Goal: Transaction & Acquisition: Purchase product/service

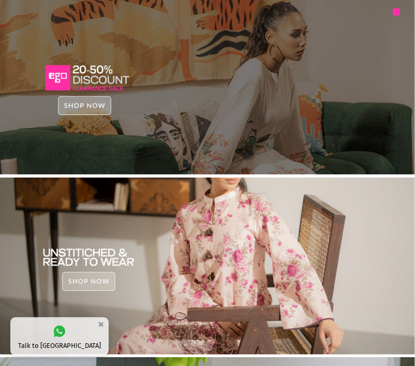
click at [79, 103] on img at bounding box center [207, 85] width 415 height 177
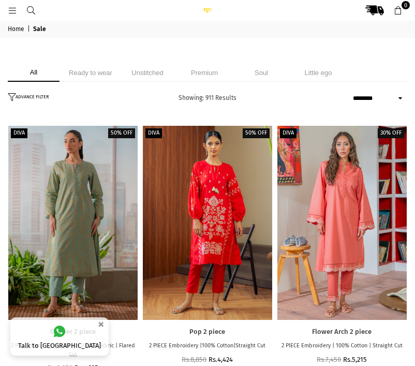
select select "******"
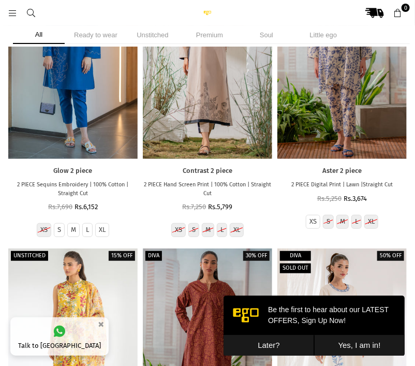
scroll to position [7633, 0]
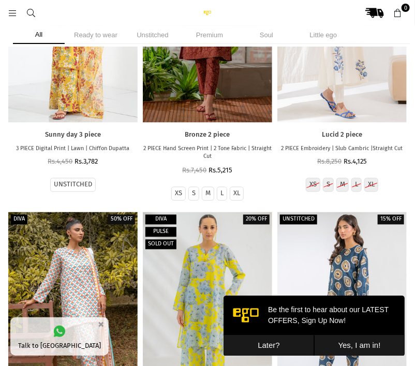
click at [345, 210] on div "Diva Sold out 50% off Lucid 2 piece 2 PIECE Embroidery | Slub Cambric |Straight…" at bounding box center [342, 70] width 135 height 284
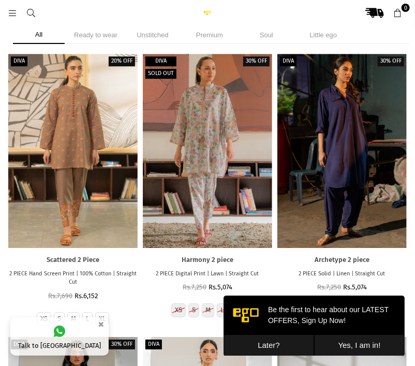
scroll to position [8046, 0]
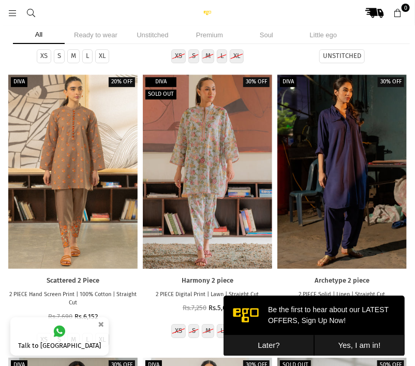
click at [289, 346] on button "Later?" at bounding box center [268, 344] width 91 height 21
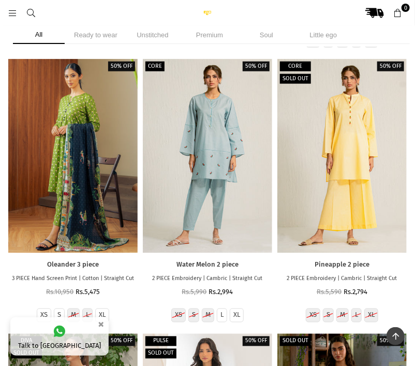
scroll to position [15183, 0]
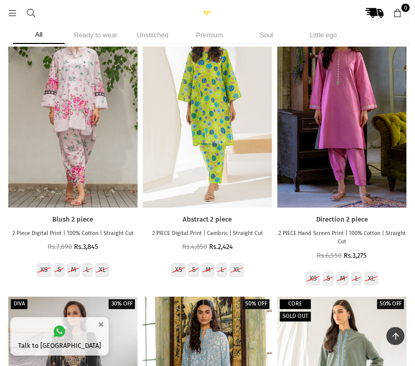
click at [14, 13] on icon at bounding box center [12, 13] width 9 height 9
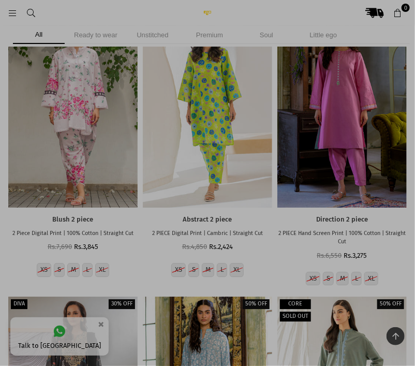
click at [344, 41] on div at bounding box center [207, 183] width 415 height 366
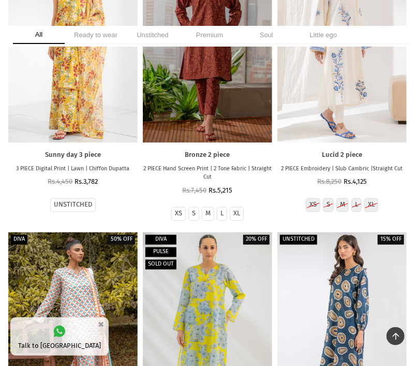
scroll to position [0, 0]
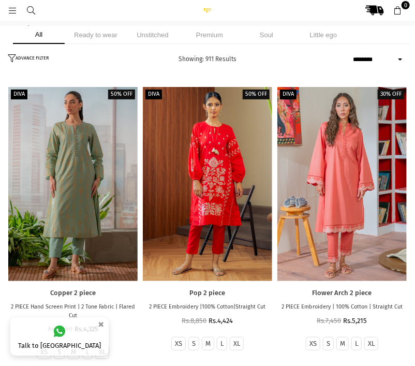
click at [14, 14] on icon at bounding box center [12, 10] width 9 height 9
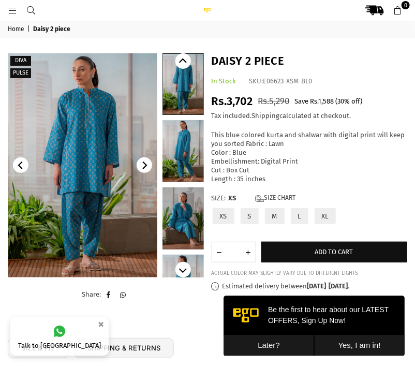
click at [176, 115] on div at bounding box center [183, 165] width 41 height 224
click at [180, 153] on link at bounding box center [183, 151] width 41 height 62
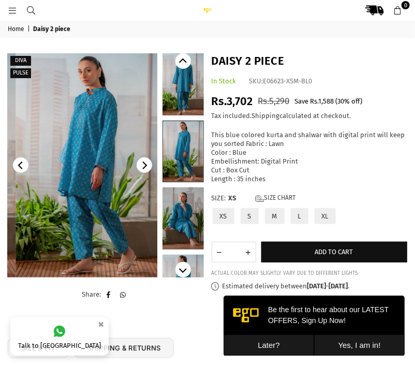
click at [170, 221] on link at bounding box center [183, 218] width 41 height 62
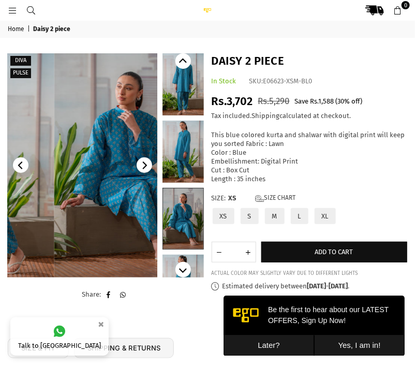
click at [78, 149] on img at bounding box center [129, 165] width 150 height 224
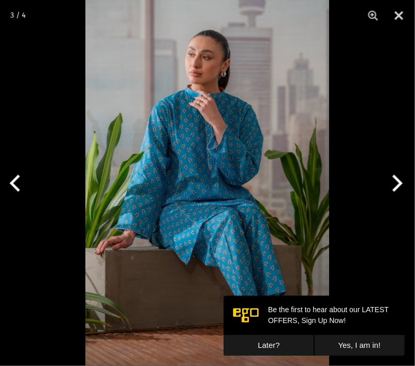
click at [85, 149] on img at bounding box center [207, 183] width 244 height 366
click at [359, 173] on div at bounding box center [207, 183] width 415 height 366
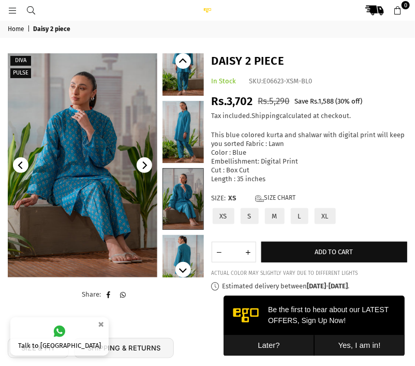
click at [170, 92] on link at bounding box center [183, 65] width 41 height 62
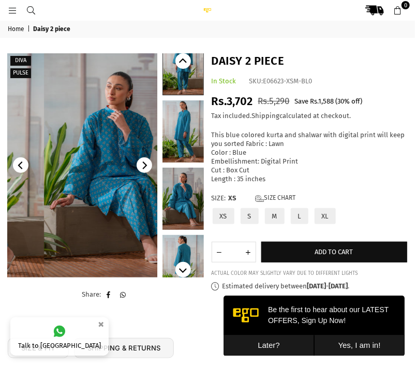
scroll to position [0, 0]
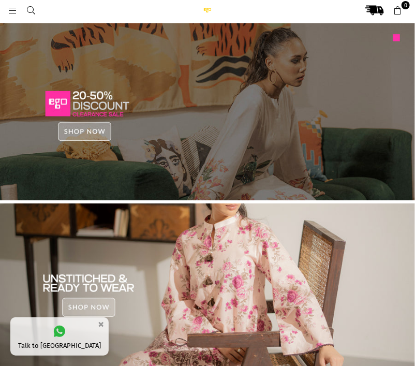
click at [14, 17] on div at bounding box center [27, 10] width 39 height 19
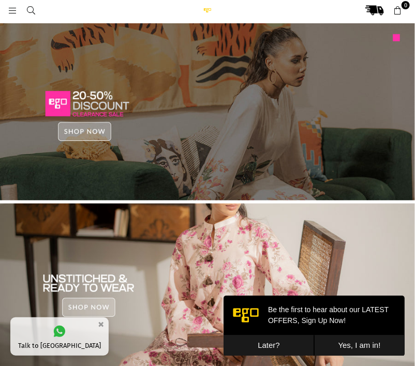
click at [12, 10] on icon at bounding box center [12, 10] width 9 height 9
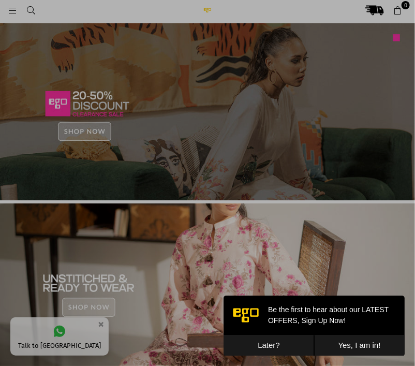
click at [143, 14] on div at bounding box center [207, 183] width 415 height 366
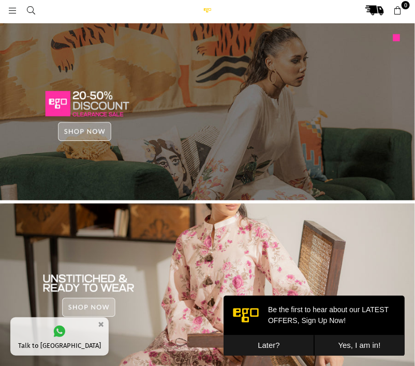
click at [11, 10] on icon at bounding box center [12, 10] width 9 height 9
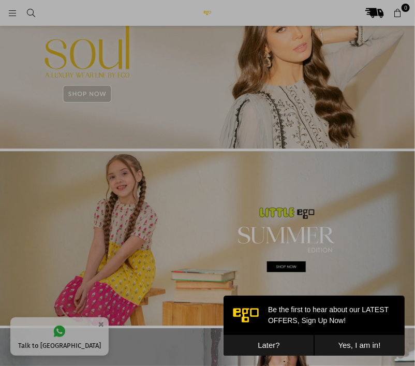
scroll to position [780, 0]
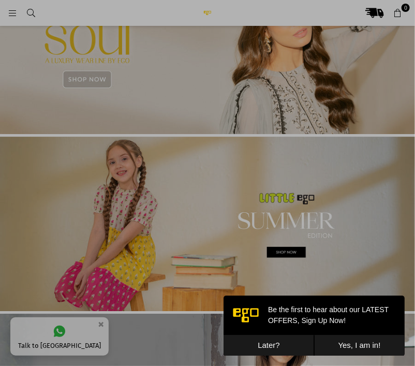
click at [76, 79] on div at bounding box center [207, 183] width 415 height 366
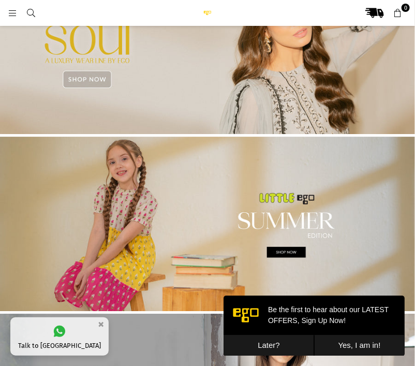
click at [77, 80] on img at bounding box center [207, 48] width 415 height 177
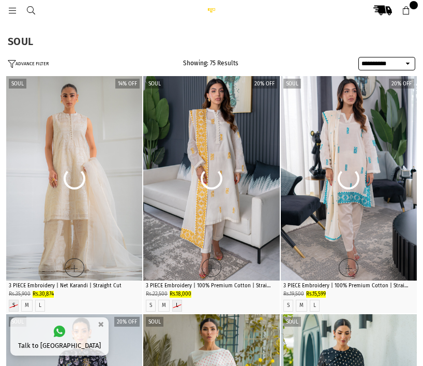
select select "**********"
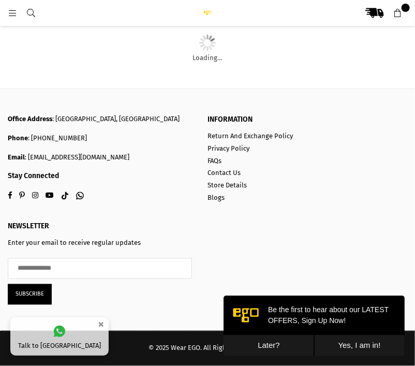
scroll to position [3697, 0]
click at [8, 17] on icon at bounding box center [12, 13] width 9 height 9
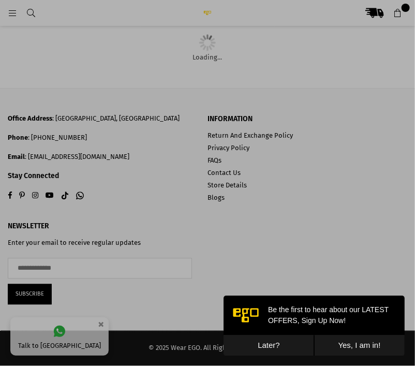
click at [70, 14] on div at bounding box center [207, 183] width 415 height 366
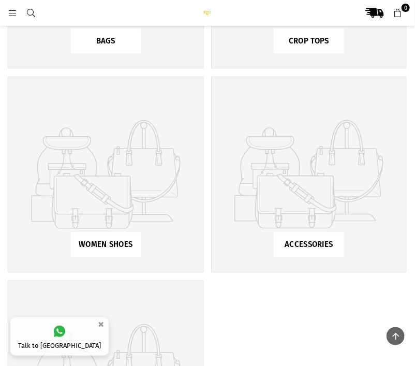
drag, startPoint x: 422, startPoint y: 31, endPoint x: 422, endPoint y: 102, distance: 71.4
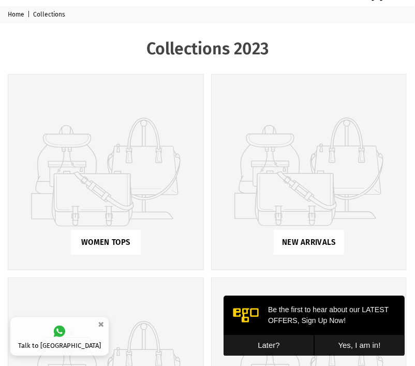
scroll to position [5, 0]
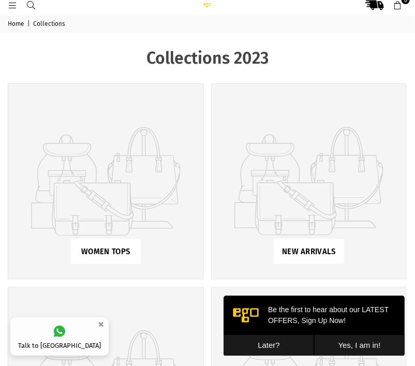
click at [118, 243] on div "WOMEN TOPS" at bounding box center [106, 251] width 70 height 25
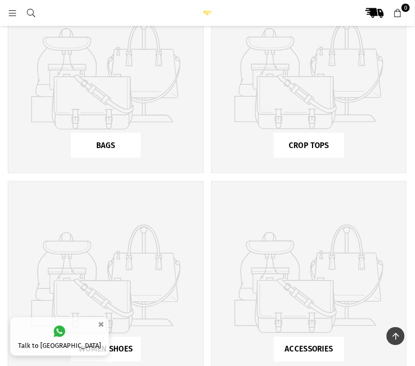
scroll to position [640, 0]
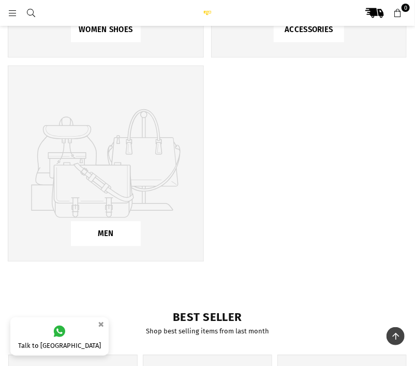
click at [8, 14] on icon at bounding box center [12, 13] width 9 height 9
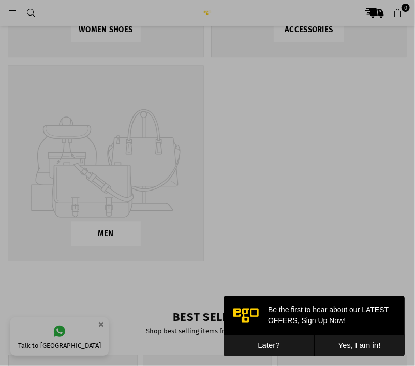
scroll to position [0, 0]
click at [264, 339] on button "Later?" at bounding box center [268, 344] width 91 height 21
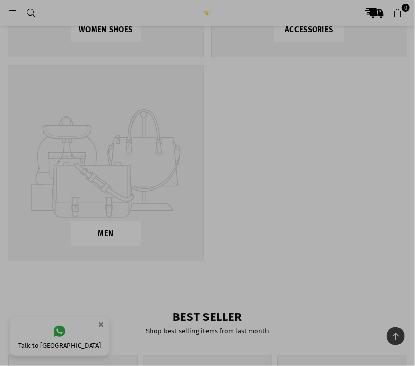
click at [286, 159] on div at bounding box center [207, 183] width 415 height 366
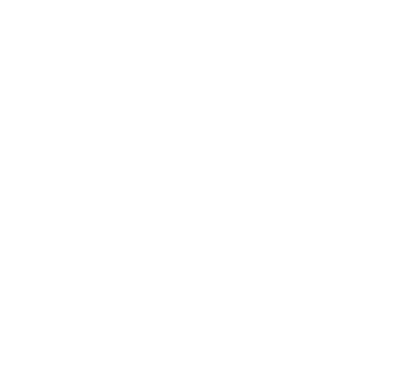
select select "**********"
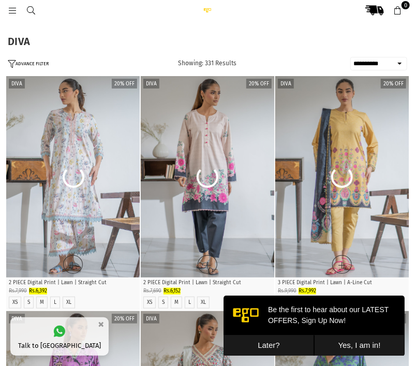
click at [4, 7] on link at bounding box center [12, 10] width 19 height 8
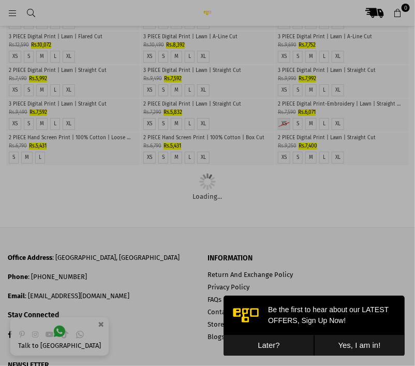
scroll to position [1307, 0]
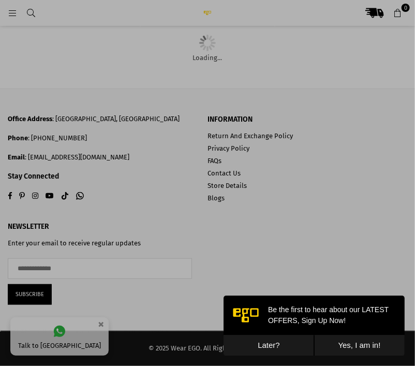
click at [10, 16] on div at bounding box center [207, 183] width 415 height 366
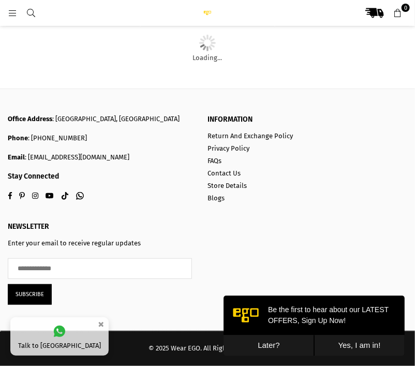
drag, startPoint x: 69, startPoint y: 3, endPoint x: 38, endPoint y: 12, distance: 32.4
click at [38, 12] on header "Ego .st0 { fill: #000000; } 0" at bounding box center [207, 13] width 415 height 26
click at [33, 12] on icon at bounding box center [30, 13] width 9 height 9
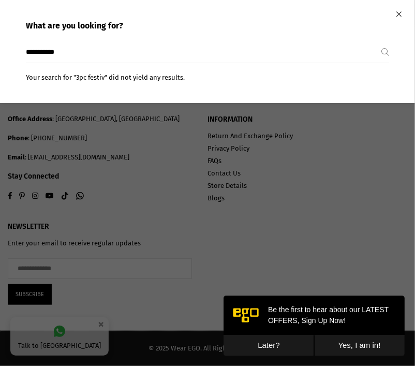
type input "**********"
click at [382, 42] on button "Submit" at bounding box center [386, 52] width 8 height 21
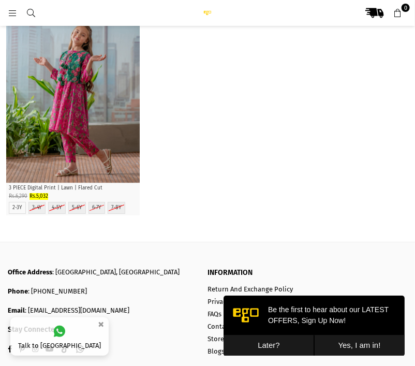
scroll to position [833, 0]
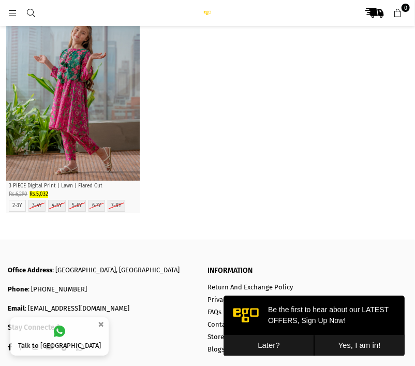
click at [33, 16] on icon at bounding box center [30, 13] width 9 height 9
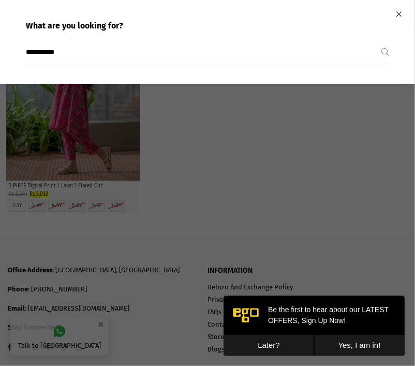
drag, startPoint x: 79, startPoint y: 55, endPoint x: 38, endPoint y: 56, distance: 40.4
click at [38, 56] on input "**********" at bounding box center [204, 52] width 356 height 21
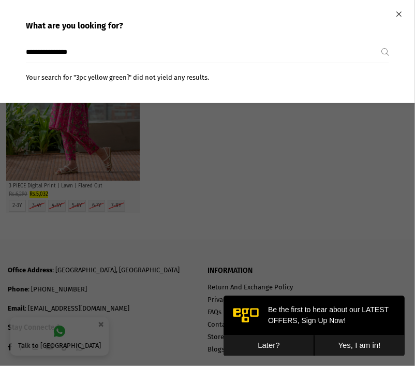
type input "**********"
click at [382, 42] on button "Submit" at bounding box center [386, 52] width 8 height 21
